Goal: Navigation & Orientation: Find specific page/section

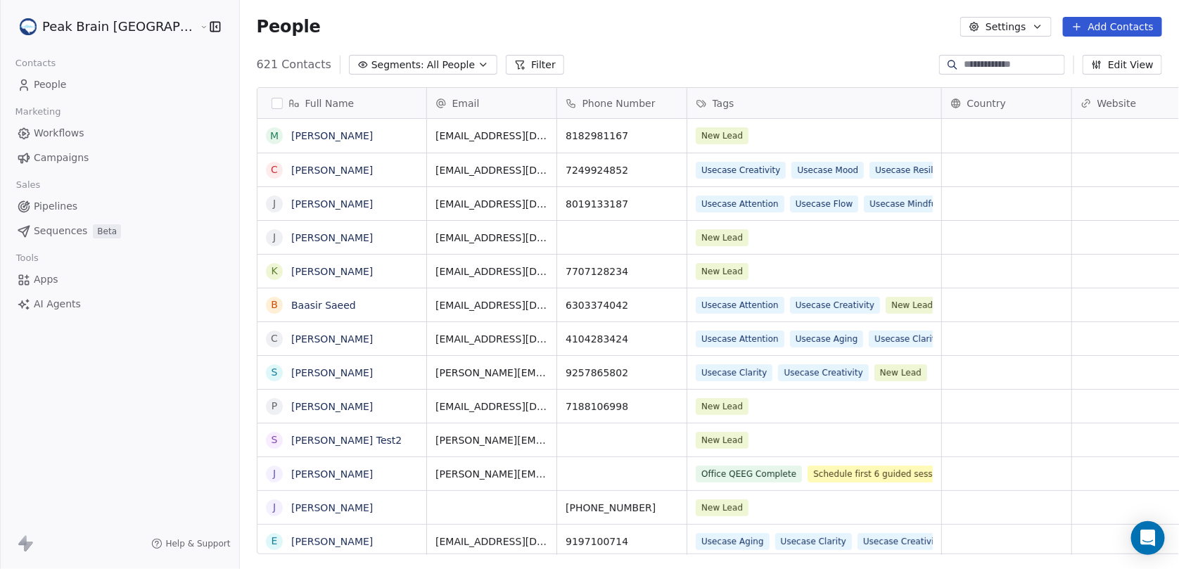
scroll to position [490, 979]
click at [110, 30] on html "Peak Brain USA Contacts People Marketing Workflows Campaigns Sales Pipelines Se…" at bounding box center [589, 284] width 1179 height 569
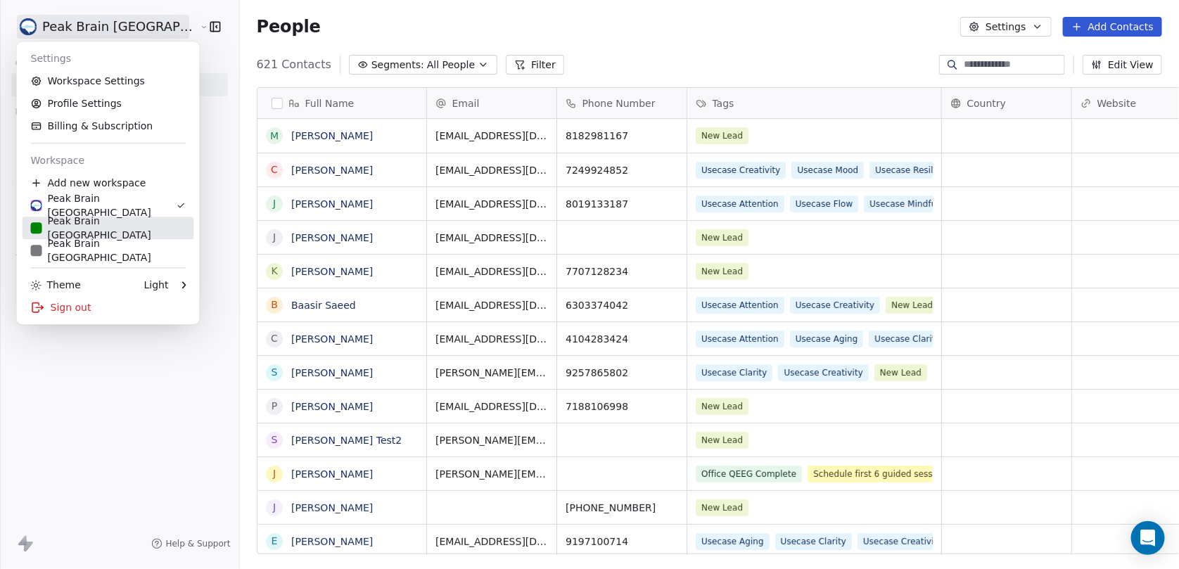
click at [113, 225] on div "Peak Brain UK" at bounding box center [108, 228] width 155 height 28
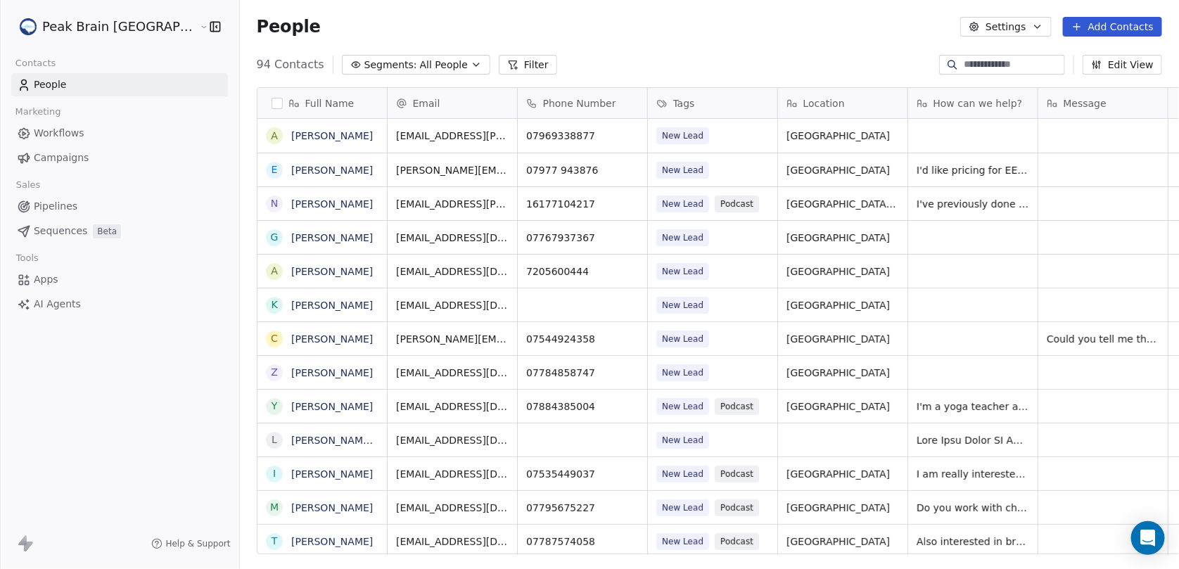
scroll to position [11, 11]
